Goal: Contribute content: Contribute content

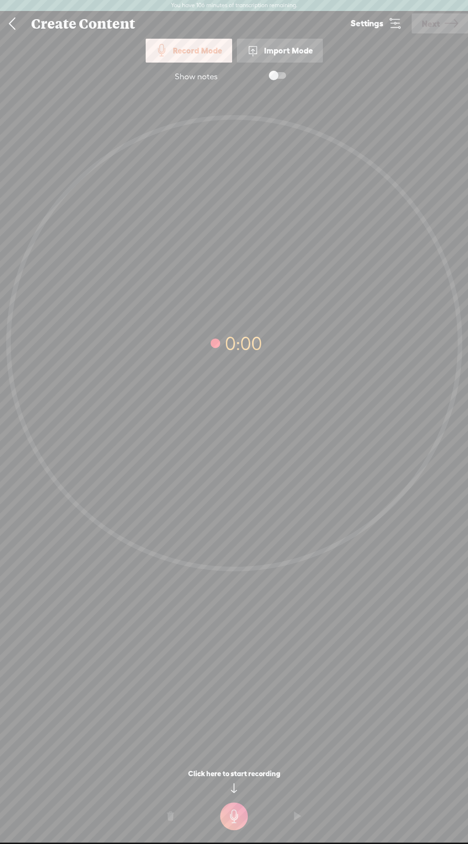
click at [19, 21] on link at bounding box center [12, 23] width 24 height 25
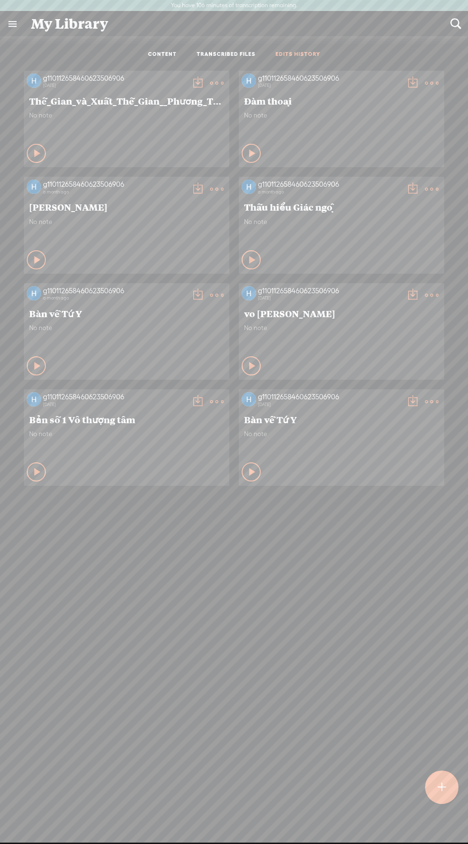
click at [287, 54] on link "EDITS HISTORY" at bounding box center [298, 55] width 45 height 8
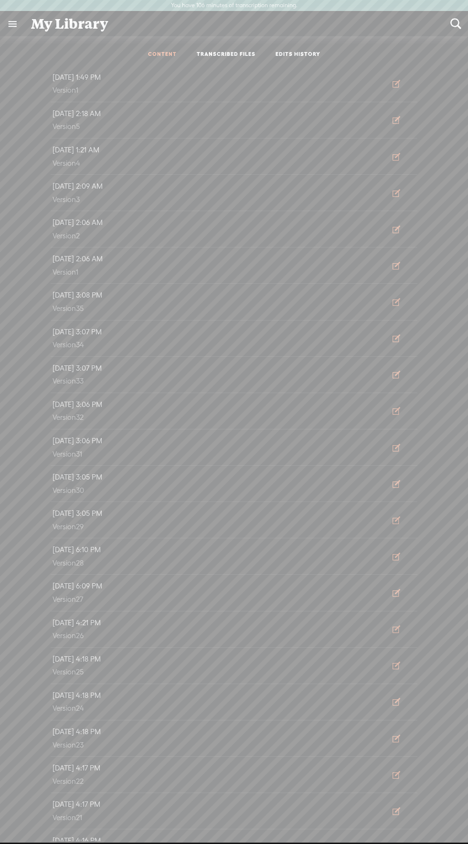
click at [157, 52] on link "CONTENT" at bounding box center [162, 55] width 29 height 8
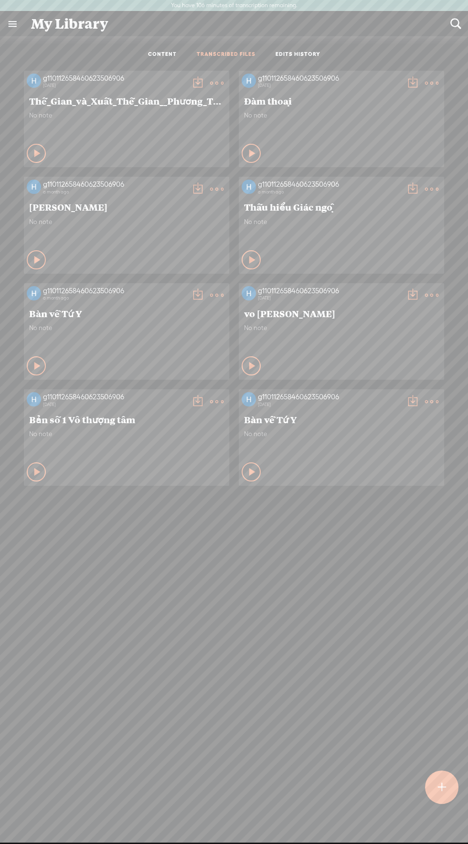
click at [227, 54] on link "TRANSCRIBED FILES" at bounding box center [226, 55] width 59 height 8
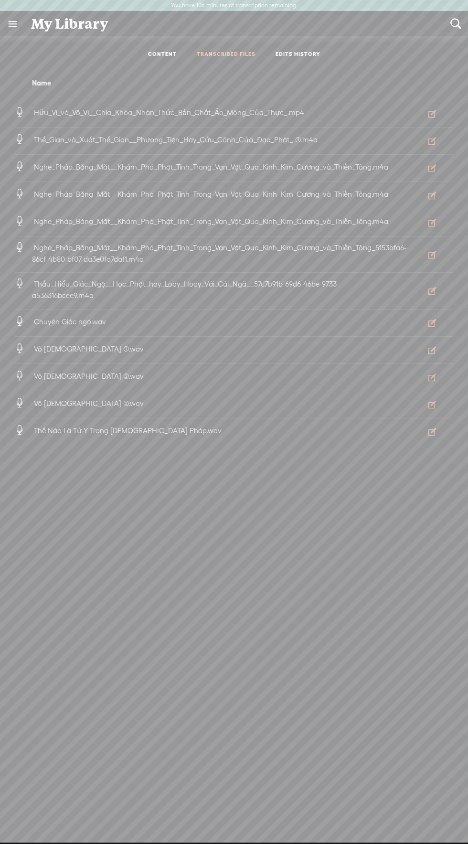
click at [179, 103] on li "Hữu_Vi_và_Vô_Vi__Chìa_Khóa_Nhận_Thức_Bản_Chất_Ảo_Mộng_Của_Thực_.mp4 10:40 AM Vi…" at bounding box center [234, 113] width 438 height 27
click at [19, 111] on icon at bounding box center [20, 112] width 10 height 10
click at [435, 113] on icon "button" at bounding box center [432, 114] width 10 height 10
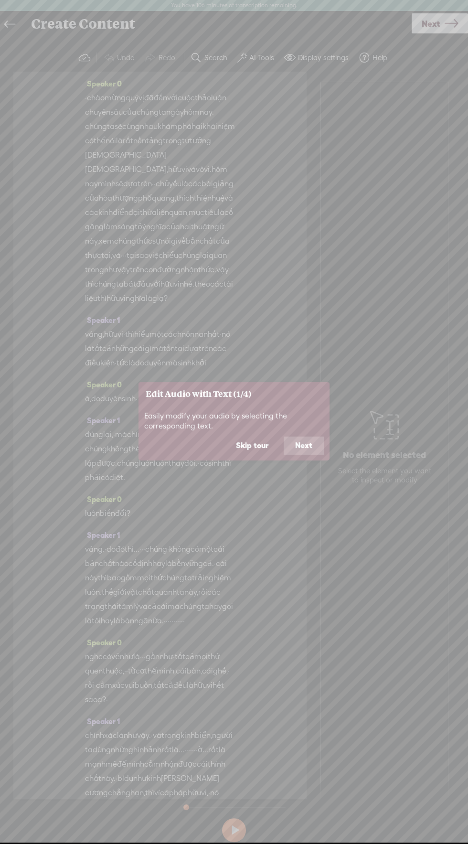
click at [316, 443] on button "Next" at bounding box center [304, 445] width 40 height 18
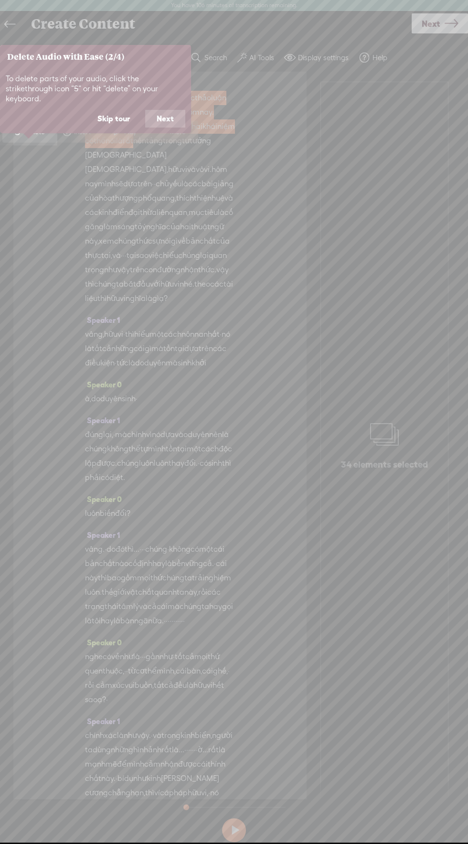
click at [166, 110] on button "Next" at bounding box center [165, 119] width 40 height 18
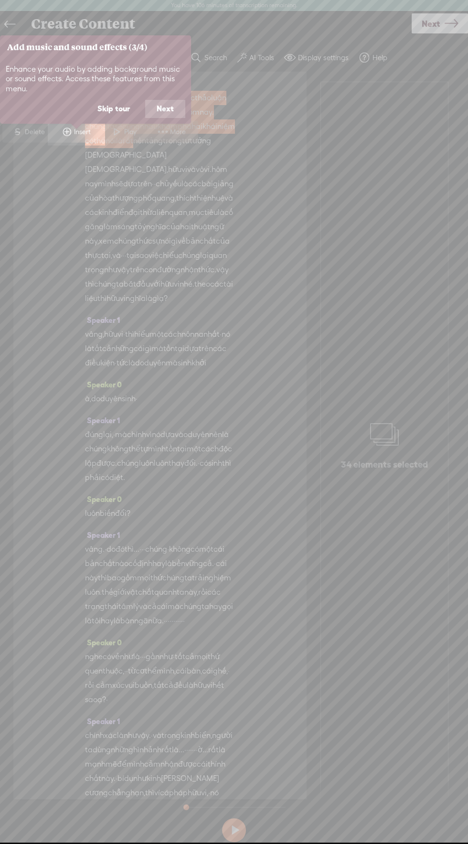
click at [160, 105] on button "Next" at bounding box center [165, 109] width 40 height 18
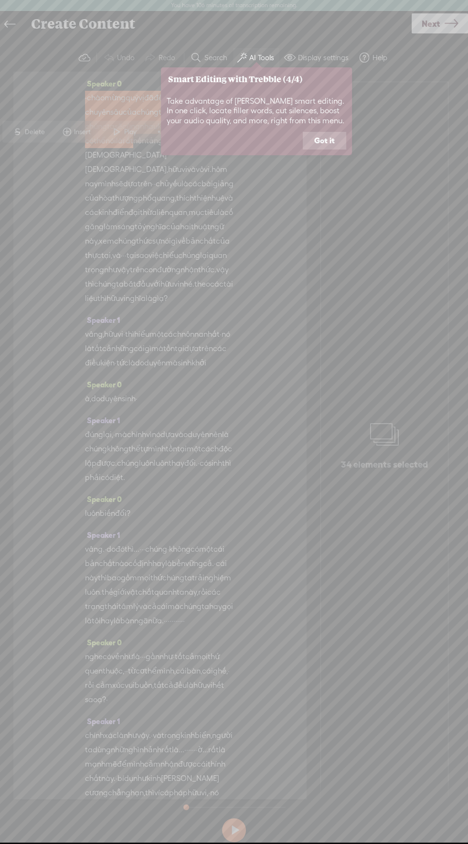
click at [315, 148] on button "Got it" at bounding box center [324, 141] width 43 height 18
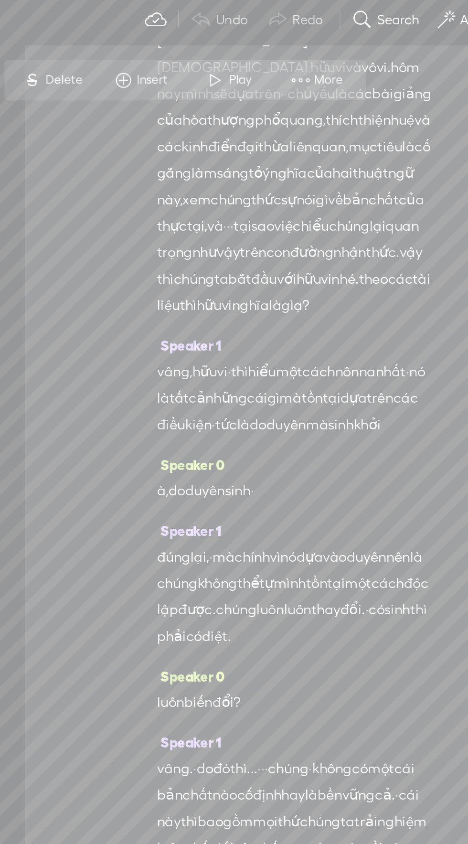
scroll to position [30, 0]
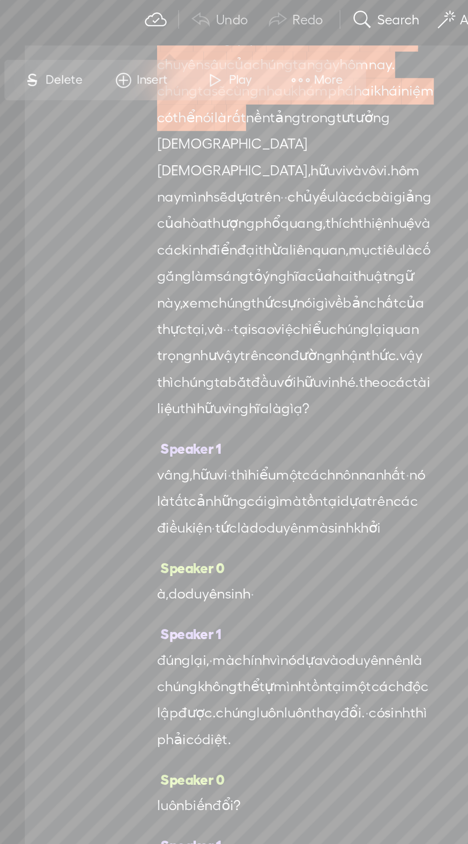
click at [202, 175] on span "thiện" at bounding box center [203, 168] width 18 height 14
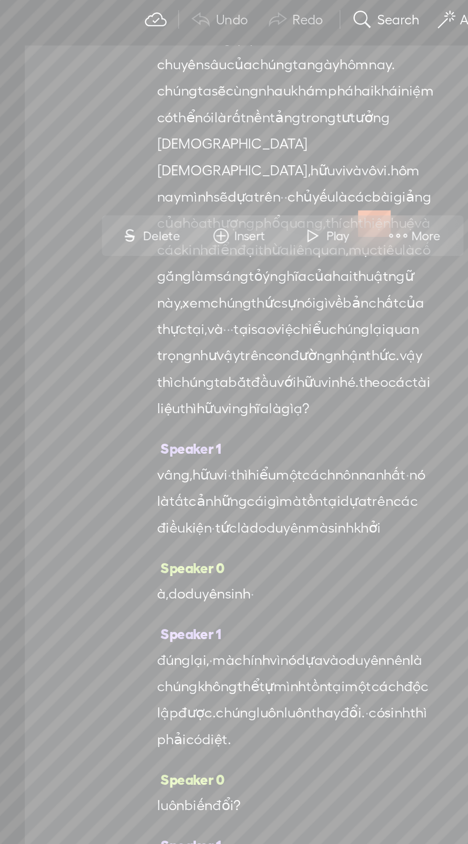
scroll to position [0, 0]
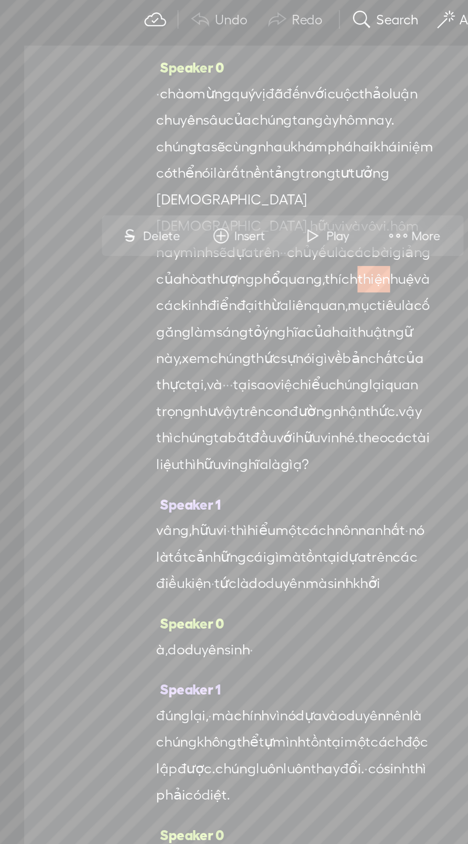
click at [216, 277] on span "vậy" at bounding box center [222, 270] width 12 height 14
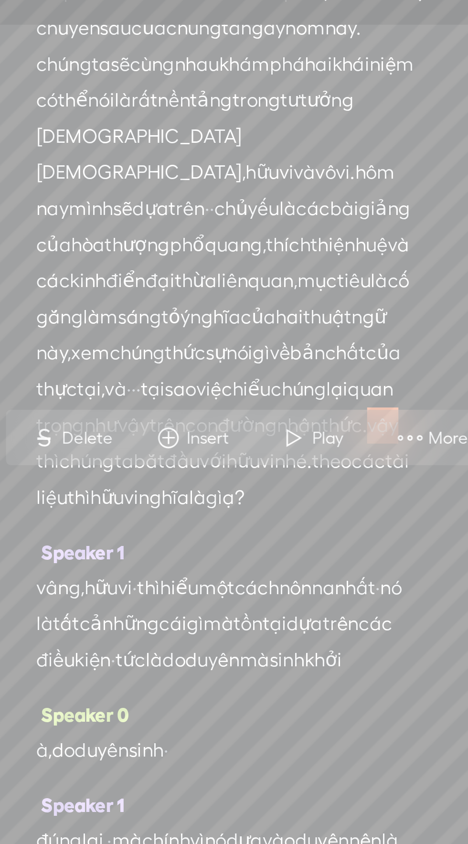
scroll to position [43, 0]
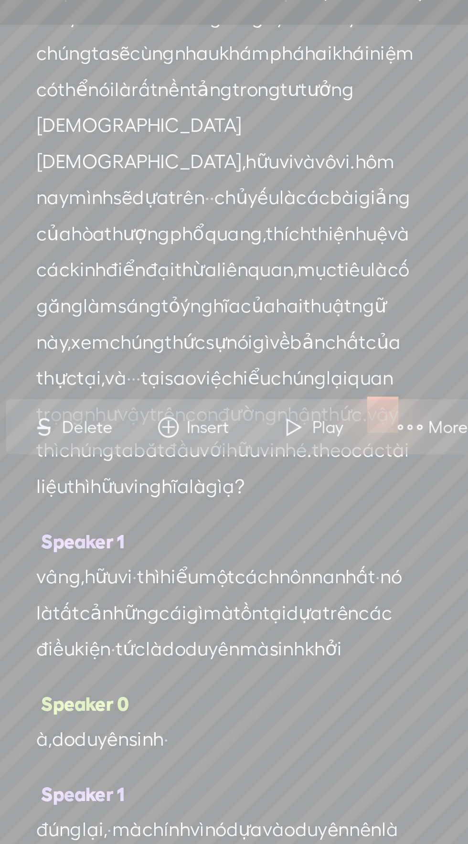
click at [111, 312] on span "cả" at bounding box center [106, 305] width 9 height 14
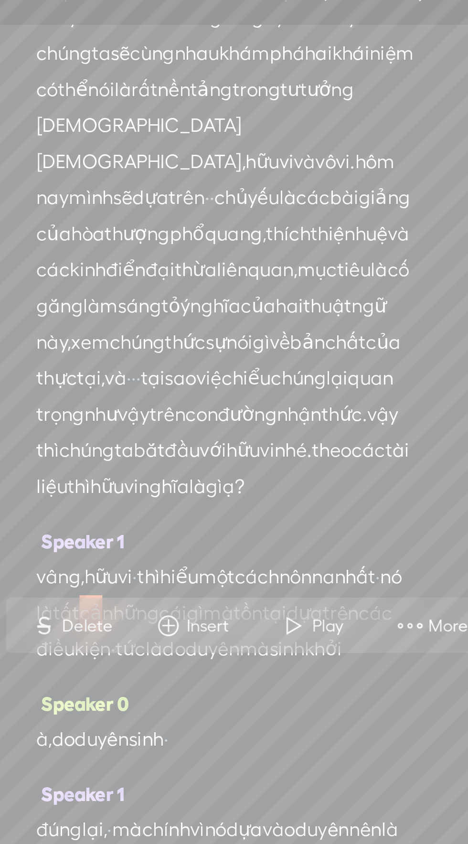
click at [136, 205] on span "thức" at bounding box center [144, 198] width 16 height 14
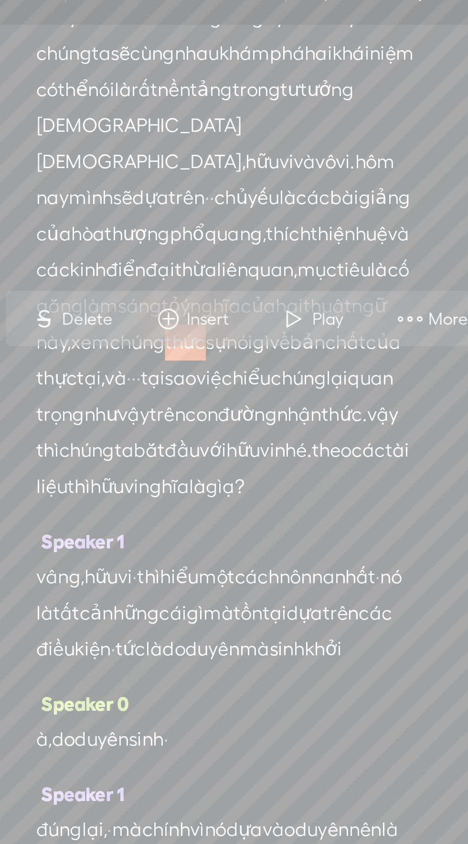
click at [241, 191] on span "More" at bounding box center [250, 189] width 18 height 10
click at [232, 212] on div "· chào mừng quý vị đã đến với cuộc thảo luận chuyên sâu của chúng ta ngày hôm n…" at bounding box center [160, 154] width 150 height 215
click at [232, 189] on span at bounding box center [233, 188] width 14 height 17
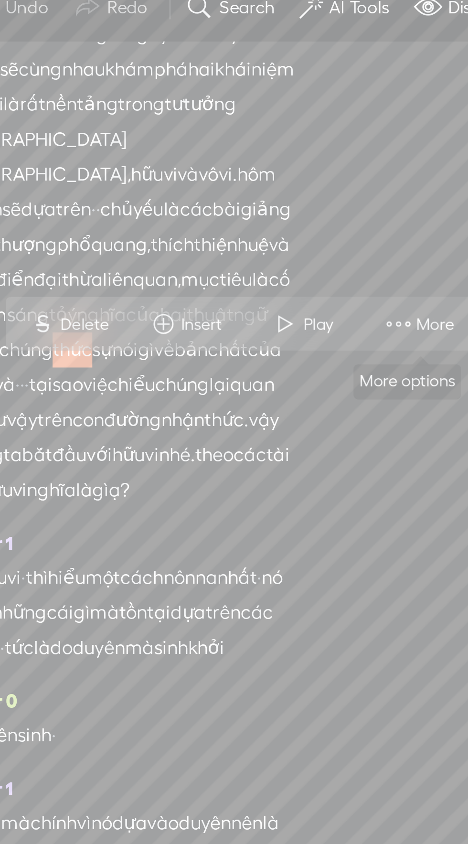
scroll to position [44, 0]
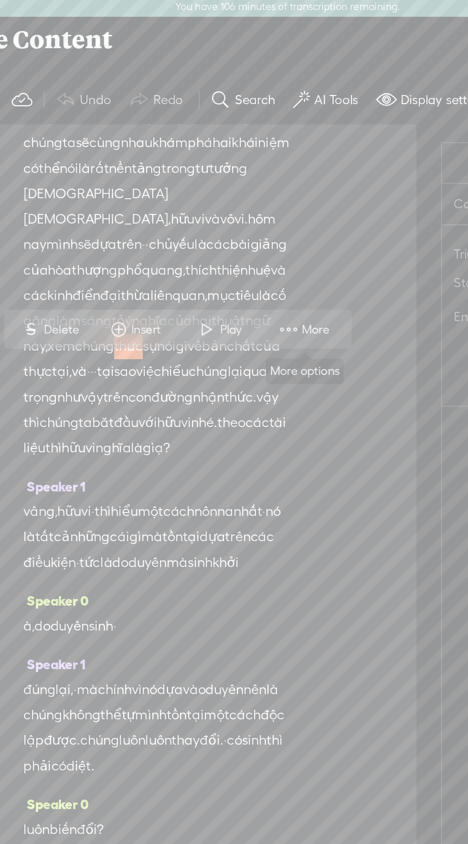
click at [237, 189] on span at bounding box center [234, 187] width 14 height 17
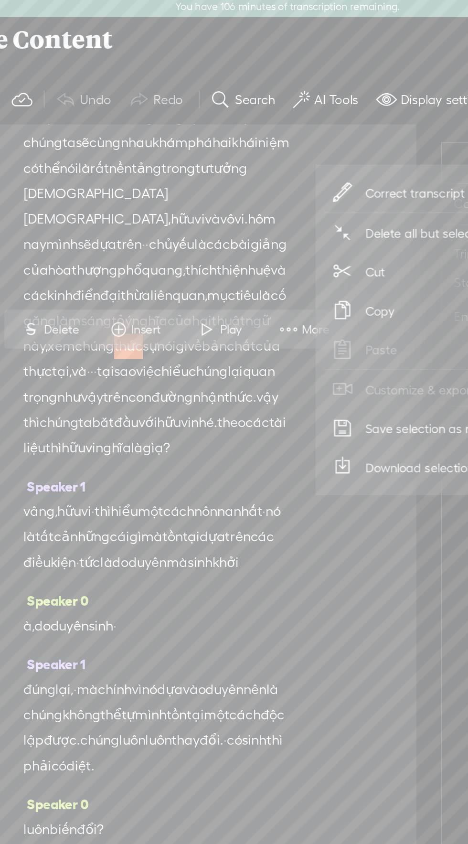
click at [307, 106] on span "Correct transcript" at bounding box center [306, 109] width 94 height 21
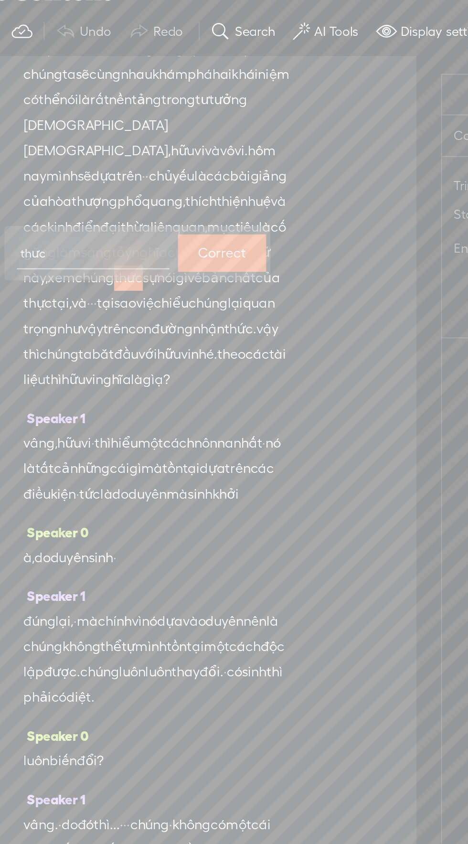
type input "thực"
click at [193, 179] on label "Correct" at bounding box center [196, 183] width 27 height 20
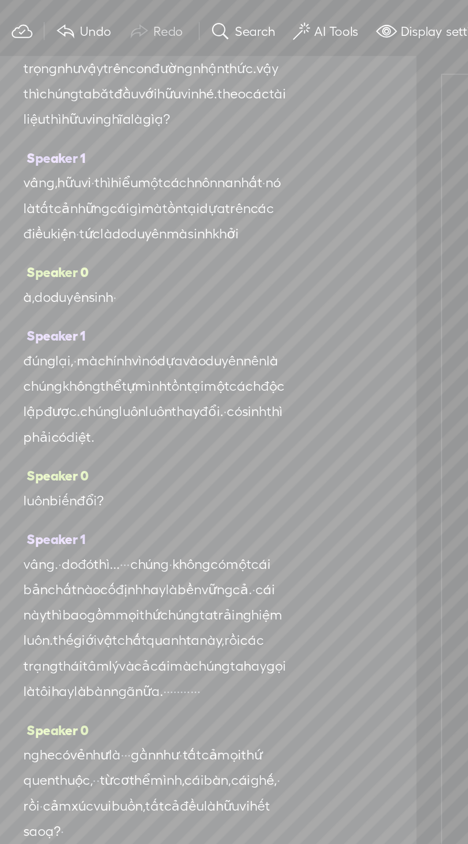
scroll to position [194, 0]
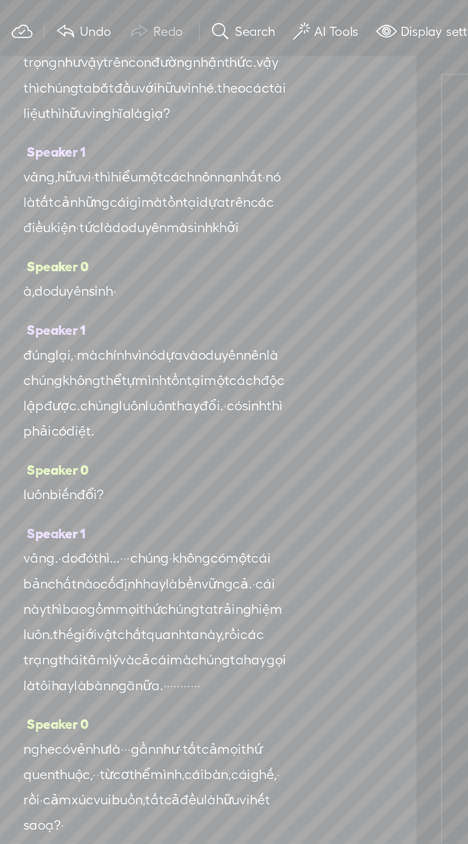
click at [194, 147] on span "nôn" at bounding box center [187, 140] width 13 height 14
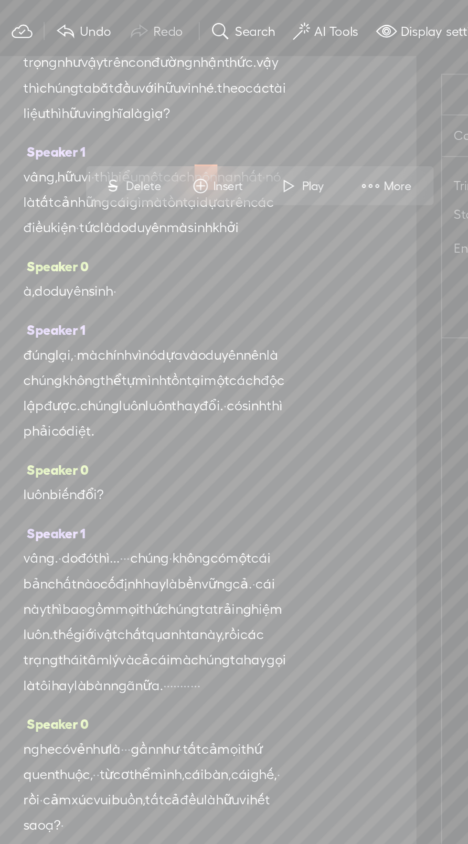
click at [297, 143] on span "More" at bounding box center [297, 145] width 18 height 10
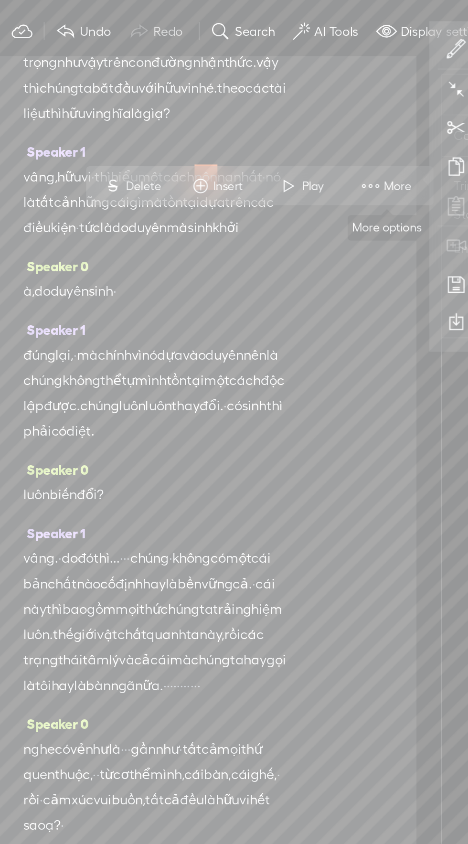
click at [324, 70] on icon at bounding box center [328, 67] width 11 height 11
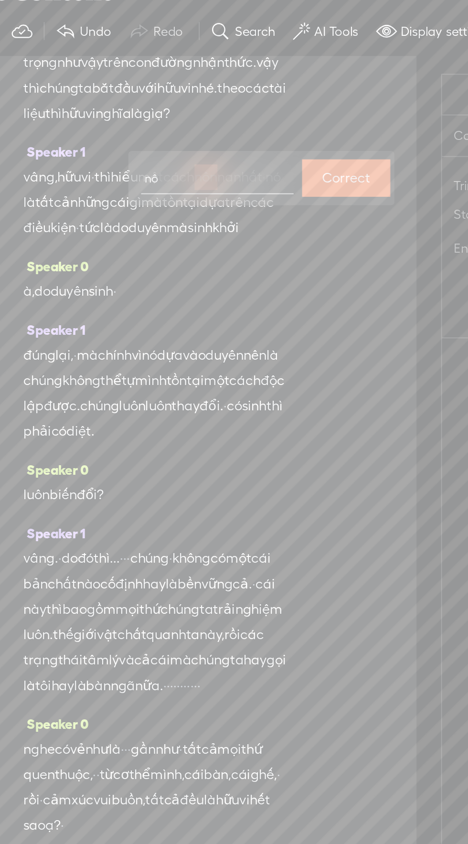
type input "nôm"
click at [273, 142] on label "Correct" at bounding box center [266, 141] width 27 height 20
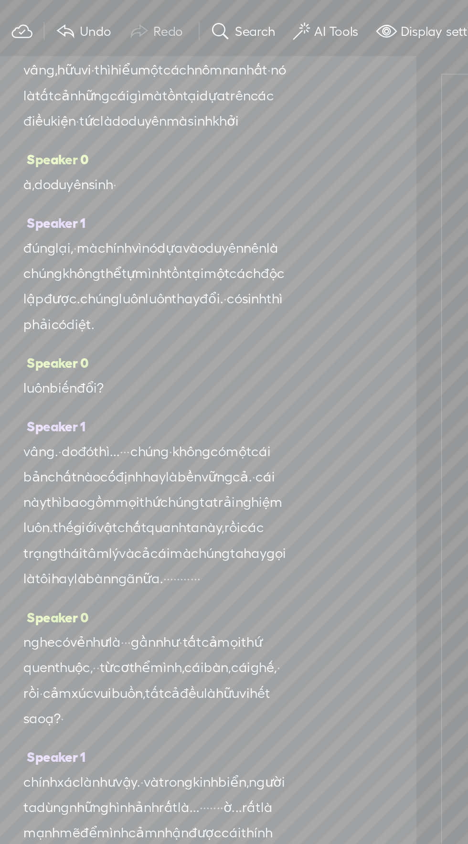
scroll to position [274, 0]
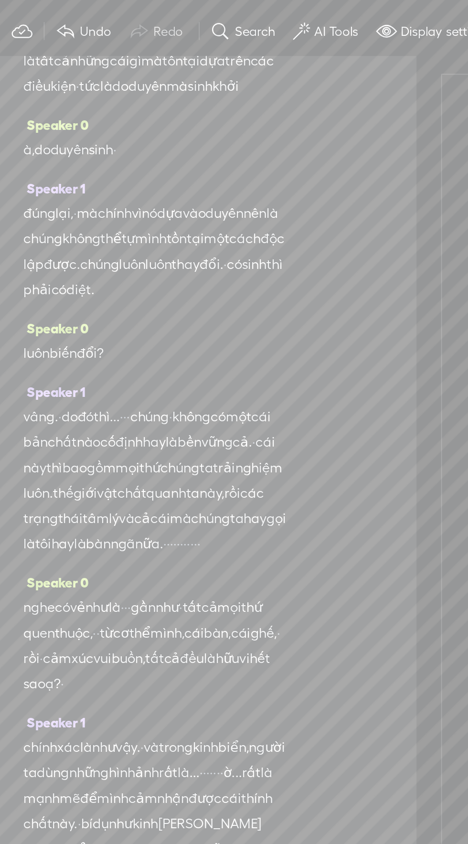
click at [329, 195] on div "No element selected Select the element you want to inspect or modify" at bounding box center [384, 445] width 127 height 726
click at [113, 168] on span "lại," at bounding box center [108, 160] width 10 height 14
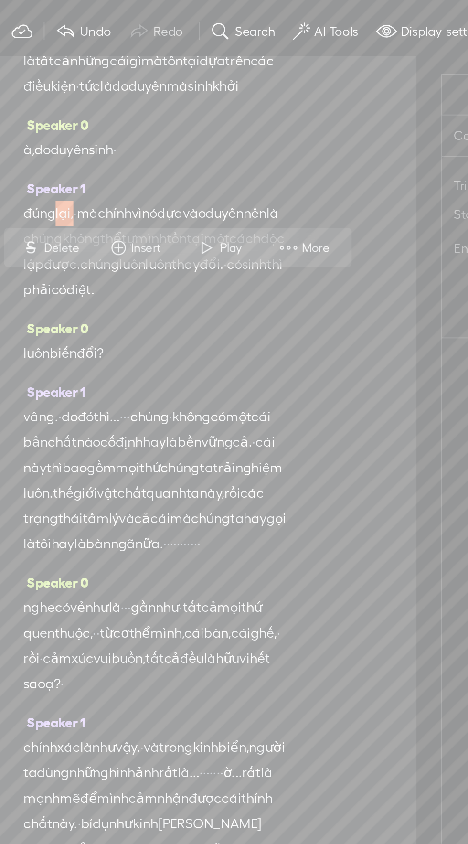
click at [254, 178] on span "More" at bounding box center [251, 180] width 18 height 10
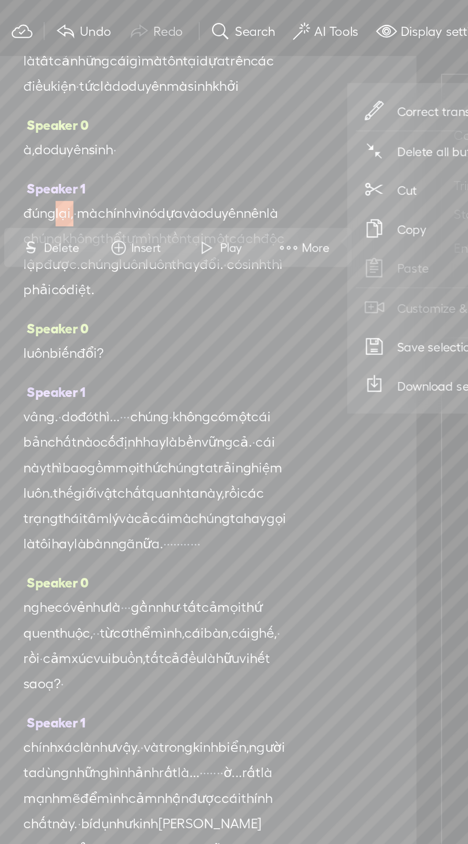
click at [306, 101] on span "Correct transcript" at bounding box center [324, 102] width 94 height 21
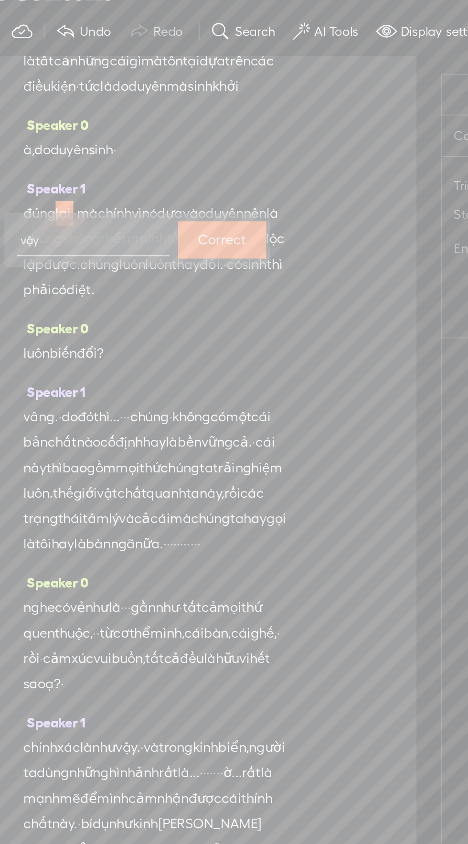
type input "vậy,"
click at [199, 174] on label "Correct" at bounding box center [196, 176] width 27 height 20
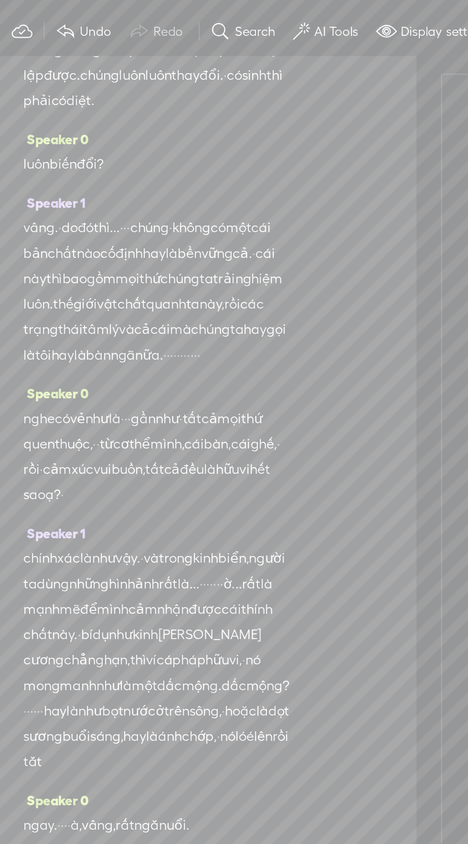
scroll to position [479, 0]
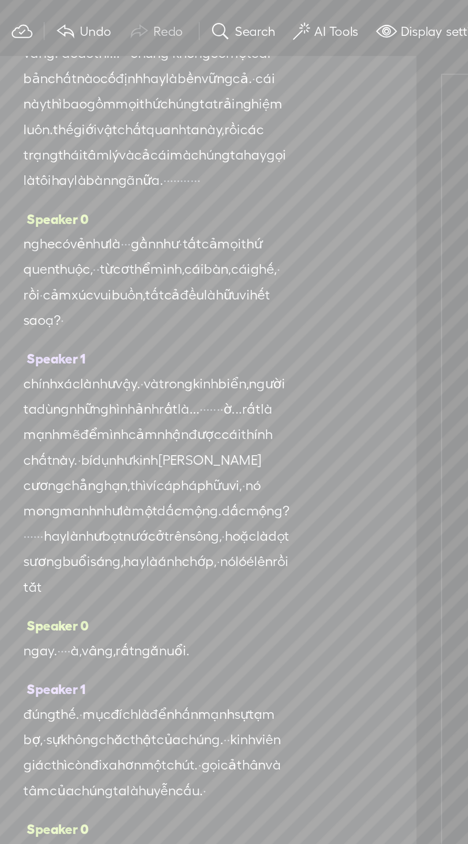
click at [134, 149] on span "bàn" at bounding box center [127, 142] width 14 height 14
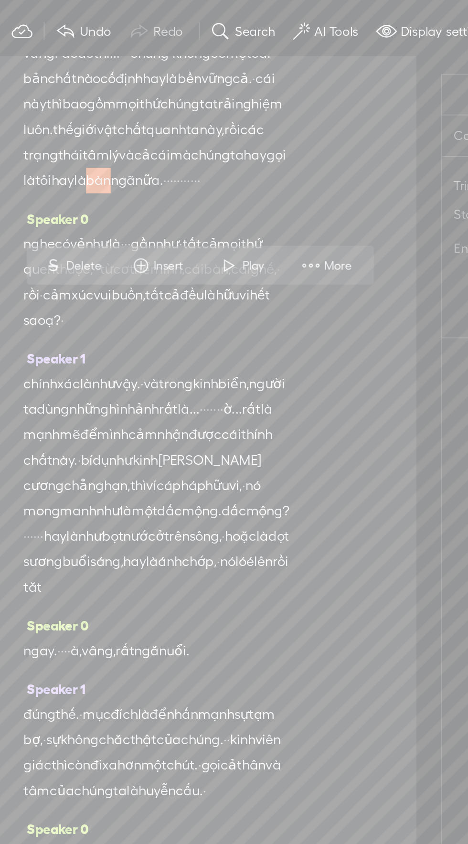
click at [265, 191] on span "More" at bounding box center [263, 190] width 18 height 10
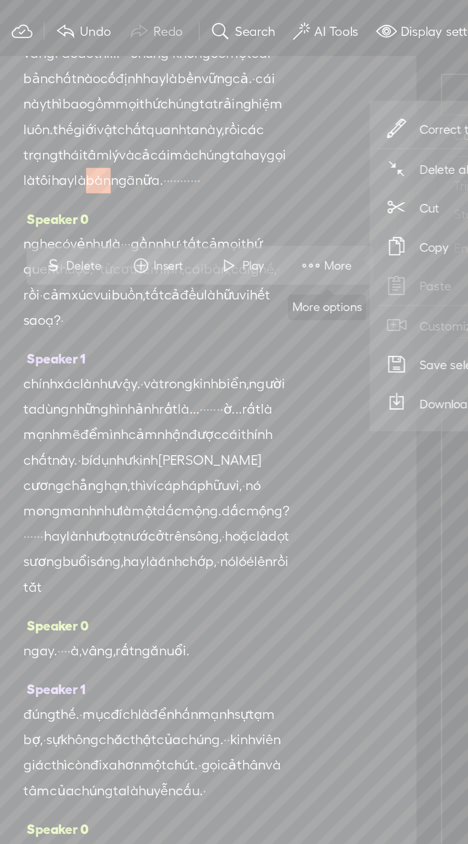
click at [312, 109] on span "Correct transcript" at bounding box center [336, 112] width 94 height 21
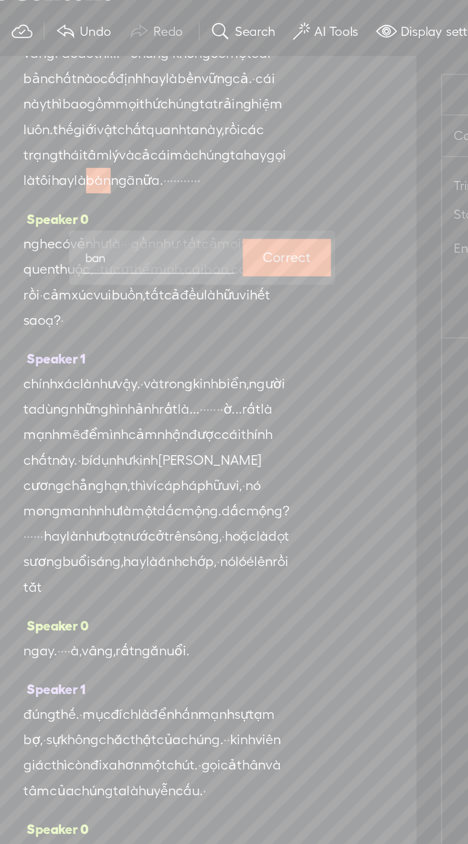
type input "bản"
click at [233, 185] on label "Correct" at bounding box center [233, 186] width 27 height 20
